Goal: Task Accomplishment & Management: Manage account settings

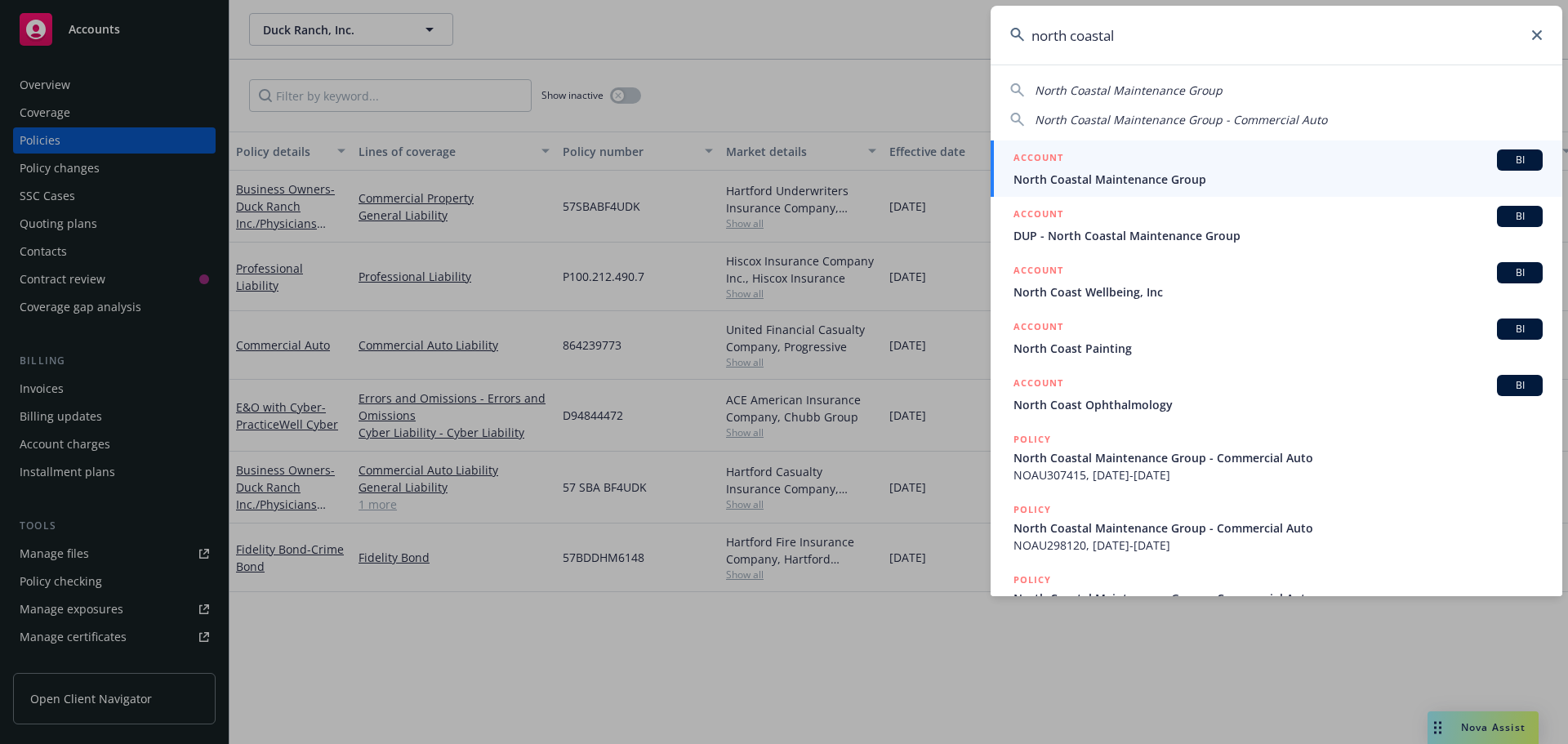
type input "north coastal"
click at [1119, 170] on div "ACCOUNT BI" at bounding box center [1278, 160] width 529 height 21
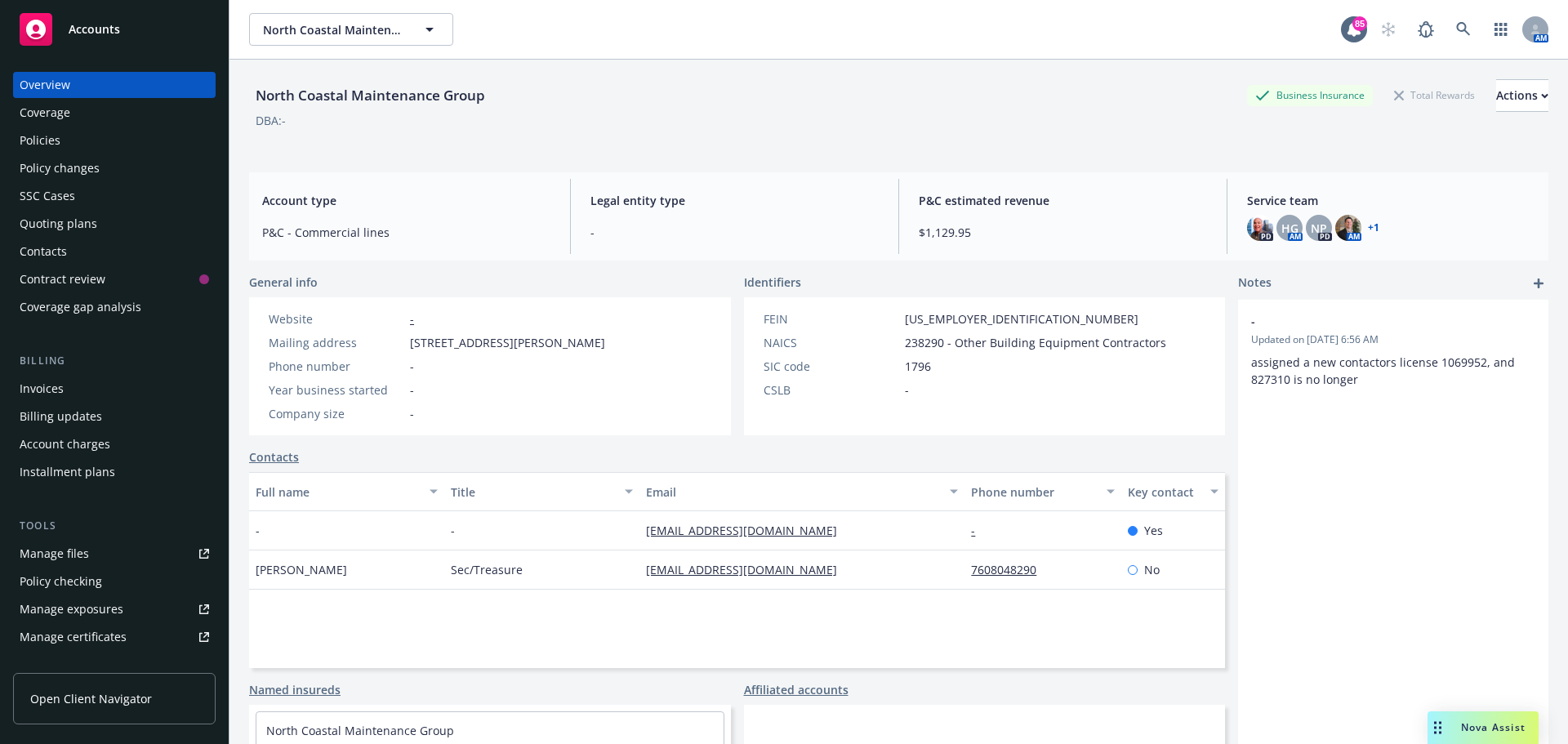
click at [1368, 225] on link "+ 1" at bounding box center [1373, 228] width 11 height 10
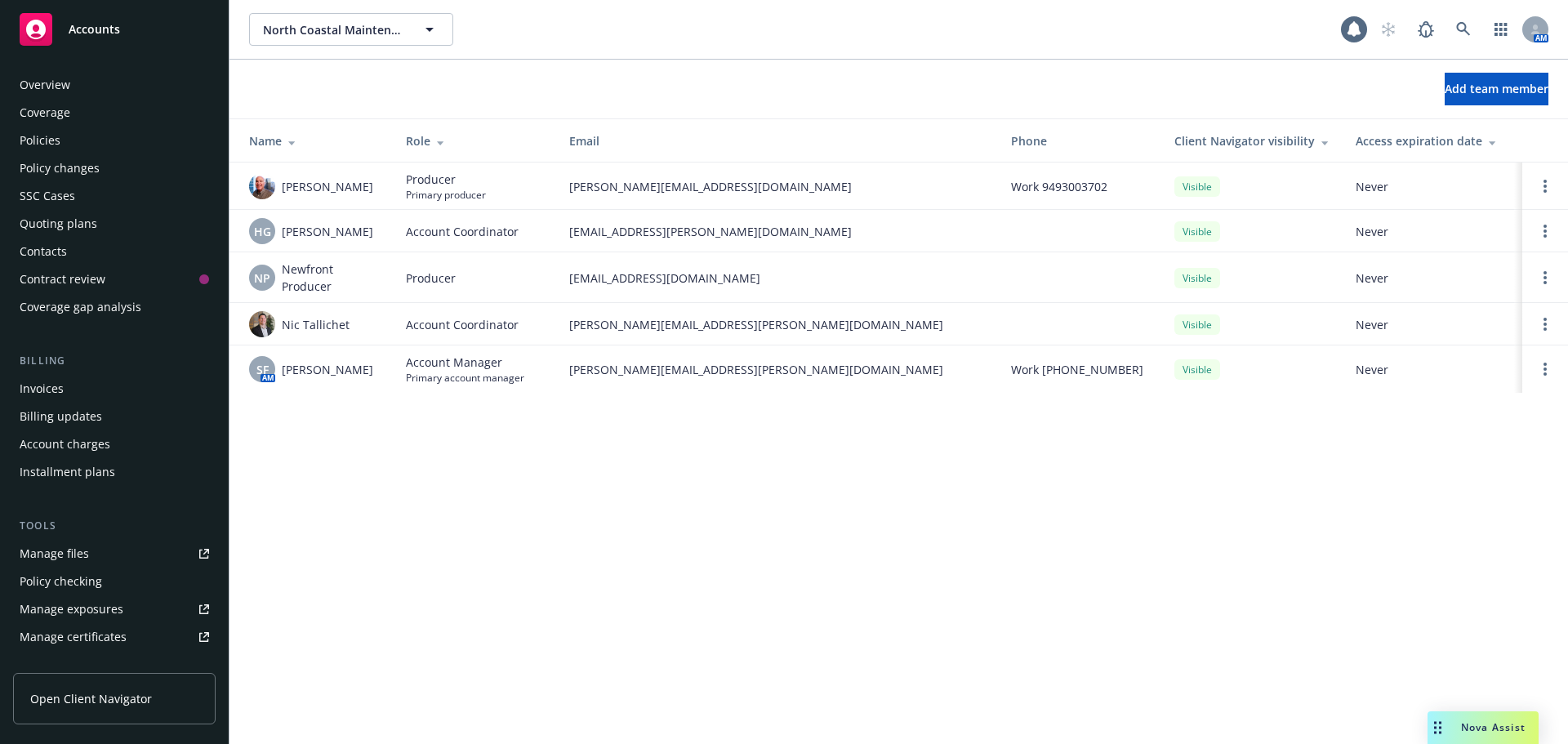
scroll to position [348, 0]
